Goal: Task Accomplishment & Management: Use online tool/utility

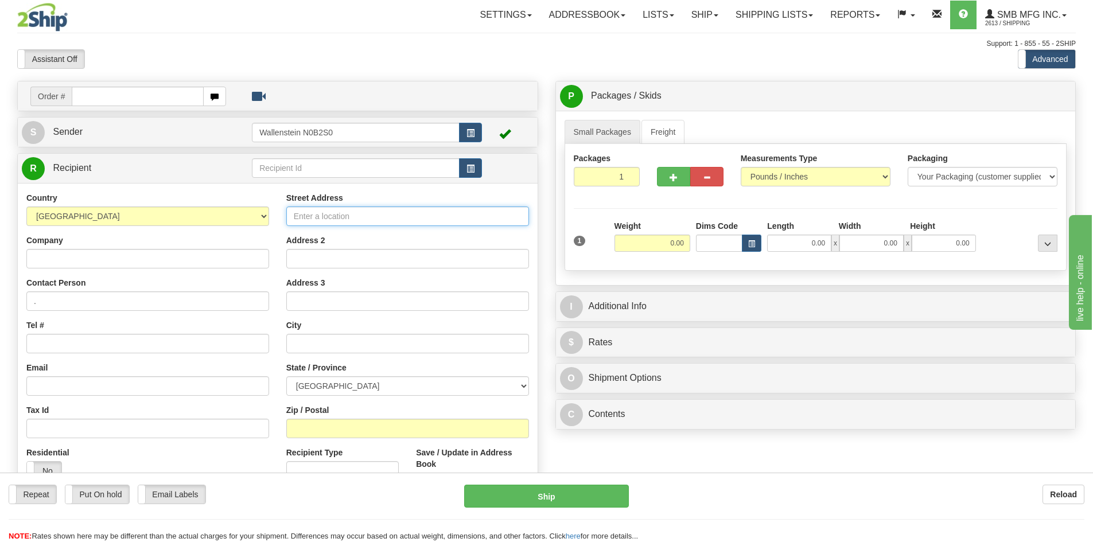
click at [337, 215] on input "Street Address" at bounding box center [407, 216] width 243 height 20
paste input "[STREET_ADDRESS]"
type input "[STREET_ADDRESS]"
click at [301, 424] on input "Zip / Postal" at bounding box center [407, 429] width 243 height 20
click at [304, 424] on input "Zip / Postal" at bounding box center [407, 429] width 243 height 20
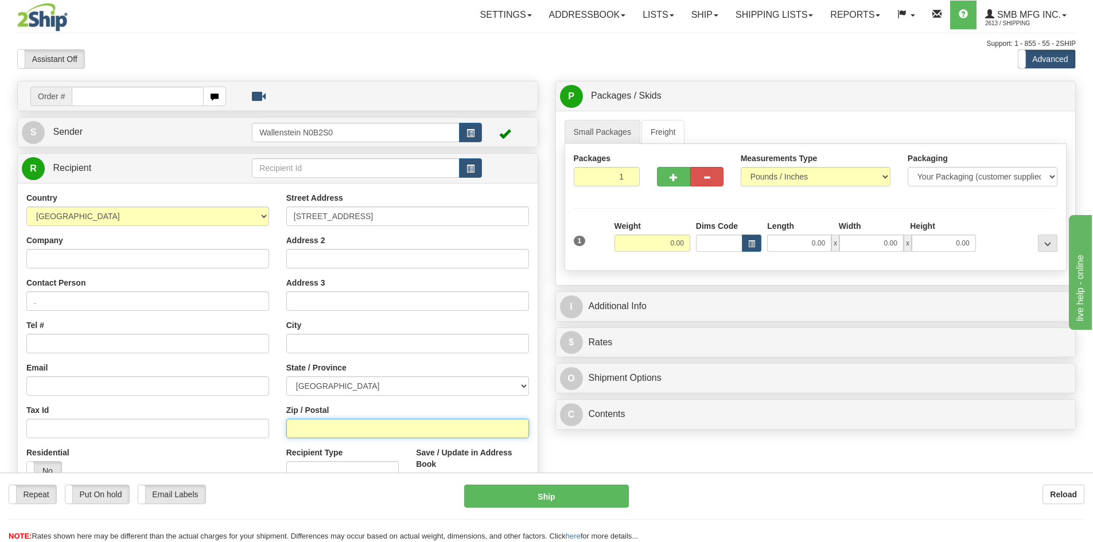
paste input "N0L 1T0"
type input "N0L 1T0"
click at [570, 457] on div "Order # S Sender" at bounding box center [546, 334] width 1075 height 506
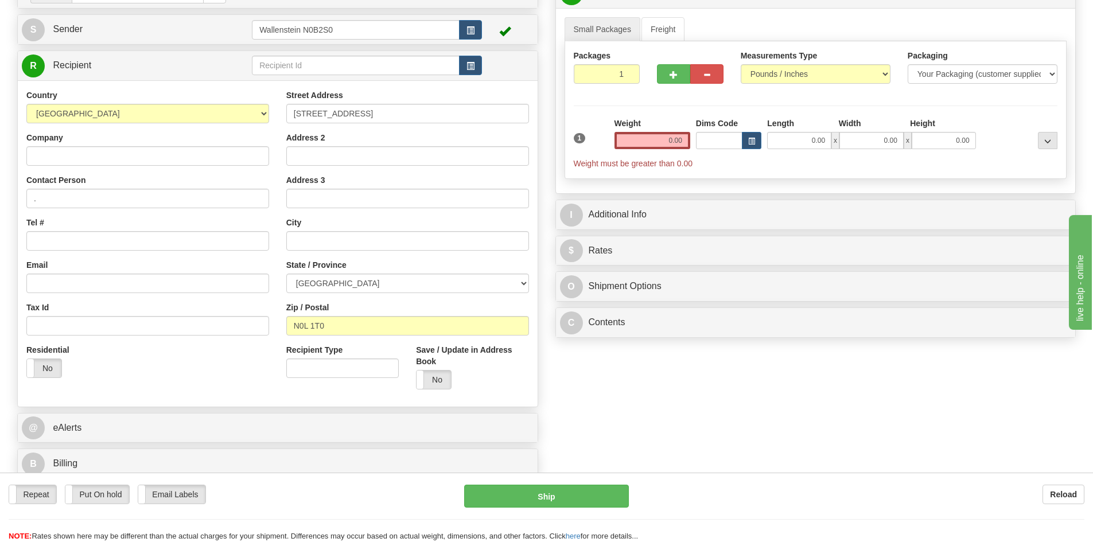
scroll to position [115, 0]
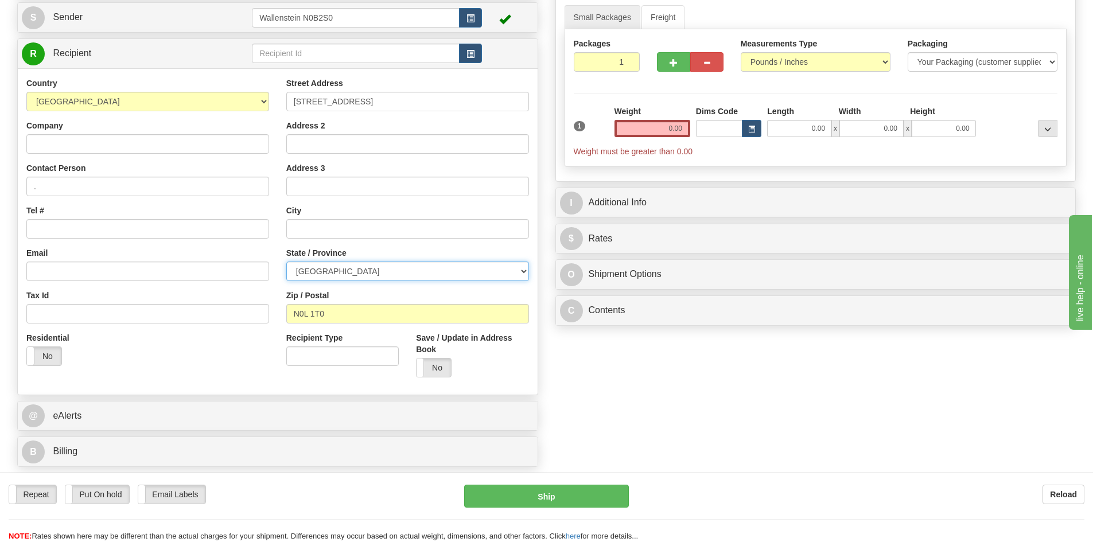
click at [343, 272] on select "[GEOGRAPHIC_DATA] [GEOGRAPHIC_DATA] [GEOGRAPHIC_DATA] [GEOGRAPHIC_DATA] [GEOGRA…" at bounding box center [407, 272] width 243 height 20
select select "ON"
click at [286, 262] on select "[GEOGRAPHIC_DATA] [GEOGRAPHIC_DATA] [GEOGRAPHIC_DATA] [GEOGRAPHIC_DATA] [GEOGRA…" at bounding box center [407, 272] width 243 height 20
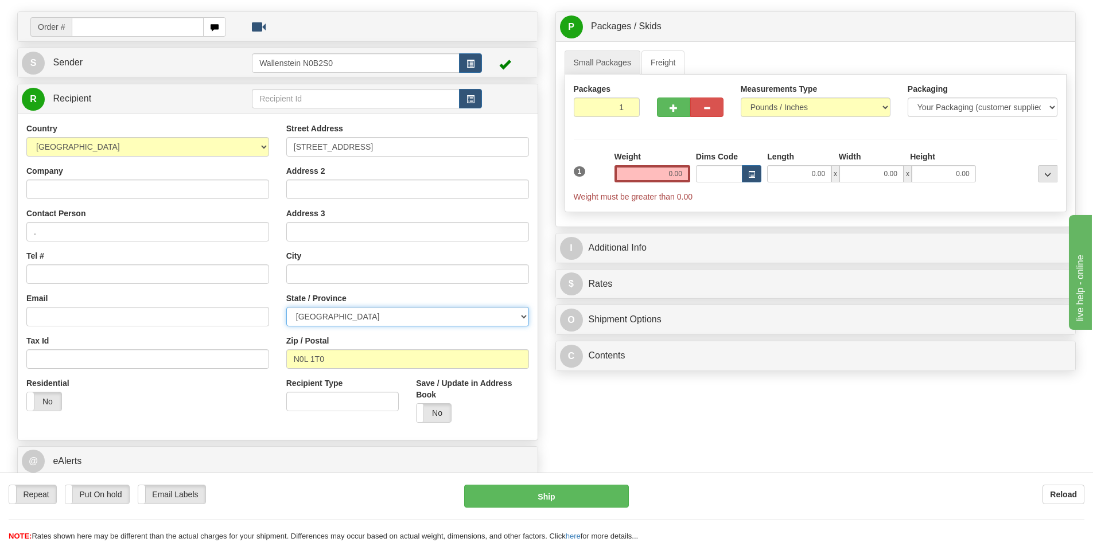
scroll to position [0, 0]
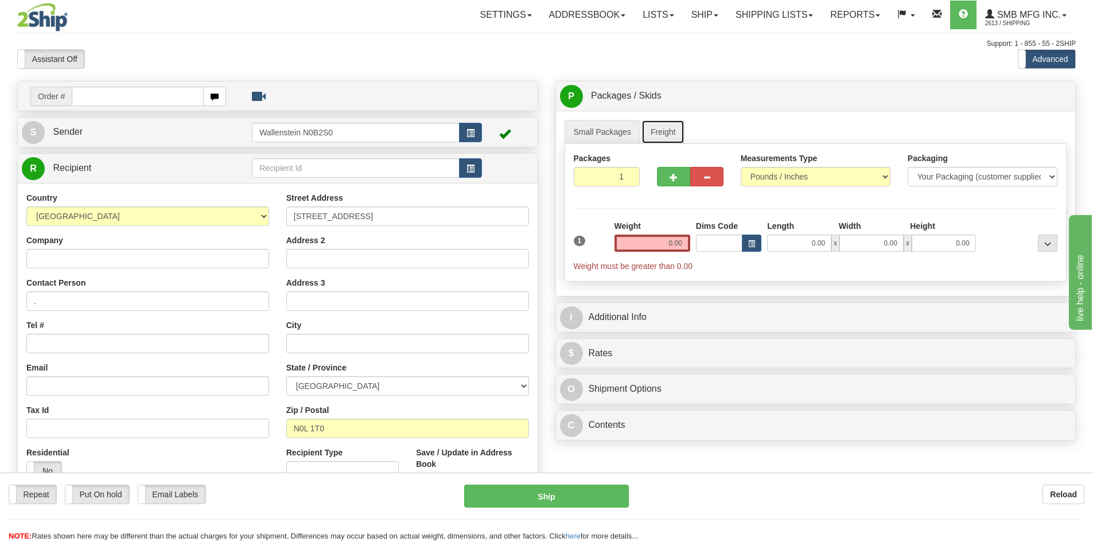
click at [659, 123] on link "Freight" at bounding box center [663, 132] width 44 height 24
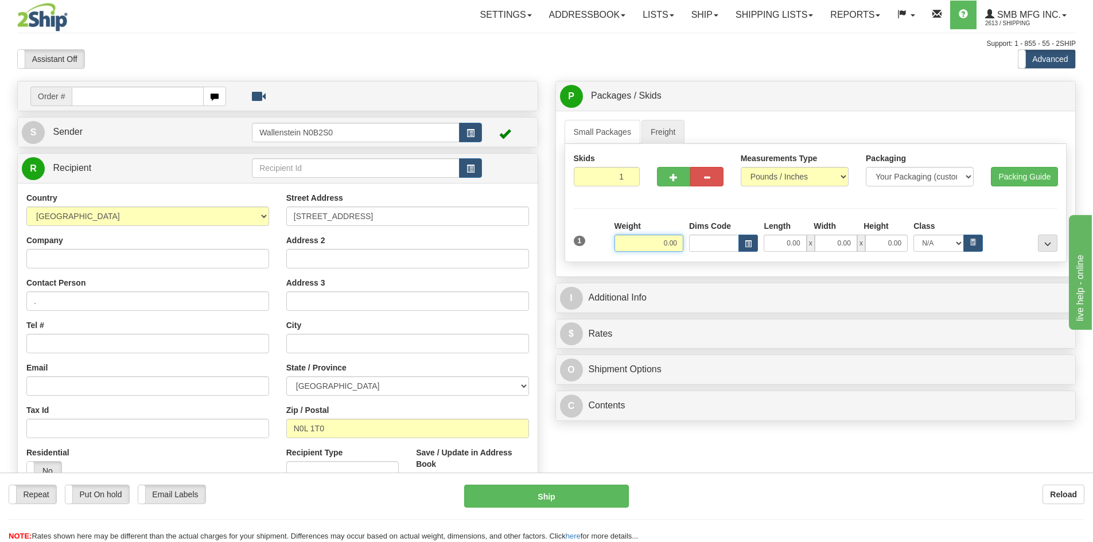
click at [665, 244] on input "0.00" at bounding box center [648, 243] width 69 height 17
type input "100.00"
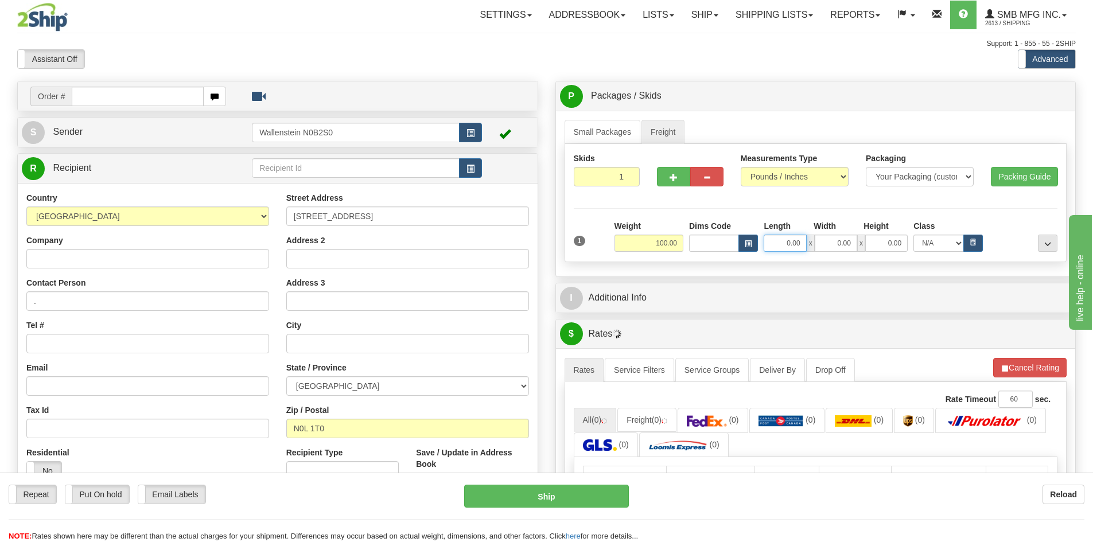
click at [794, 240] on input "0.00" at bounding box center [784, 243] width 42 height 17
type input "34.00"
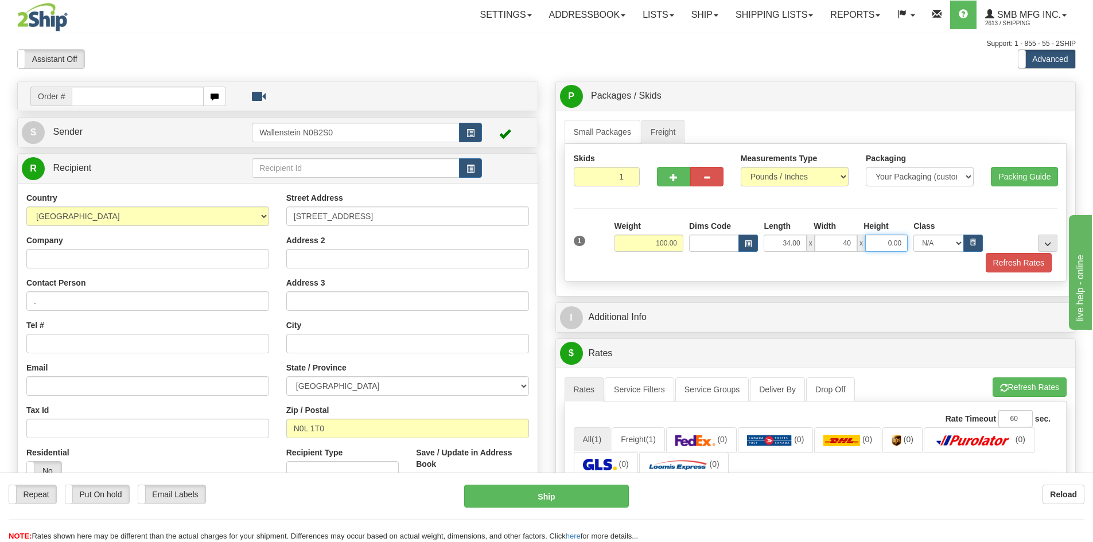
type input "40.00"
type input "70.00"
click at [996, 264] on button "Refresh Rates" at bounding box center [1018, 263] width 66 height 20
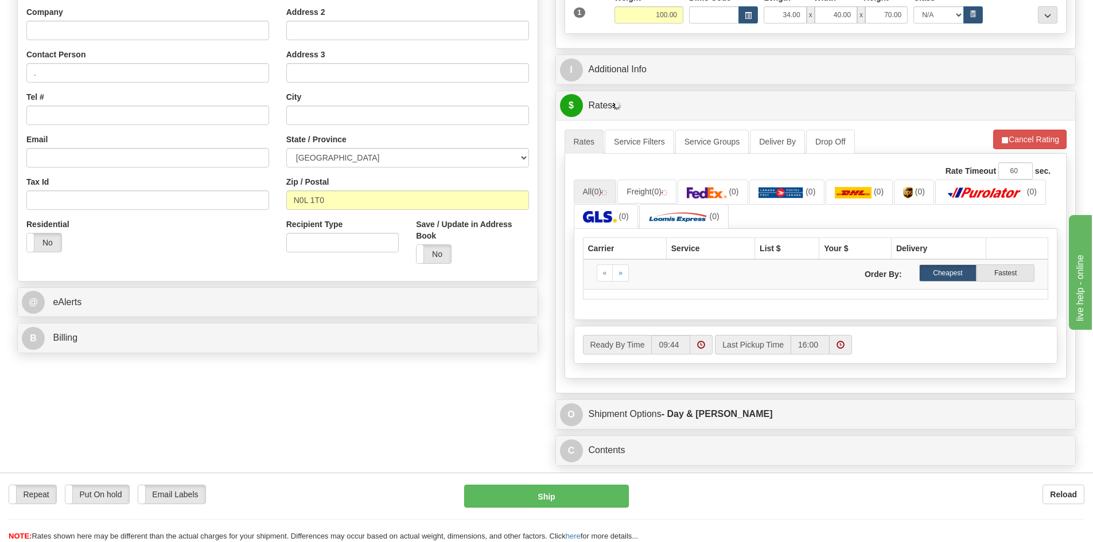
scroll to position [229, 0]
